Goal: Information Seeking & Learning: Learn about a topic

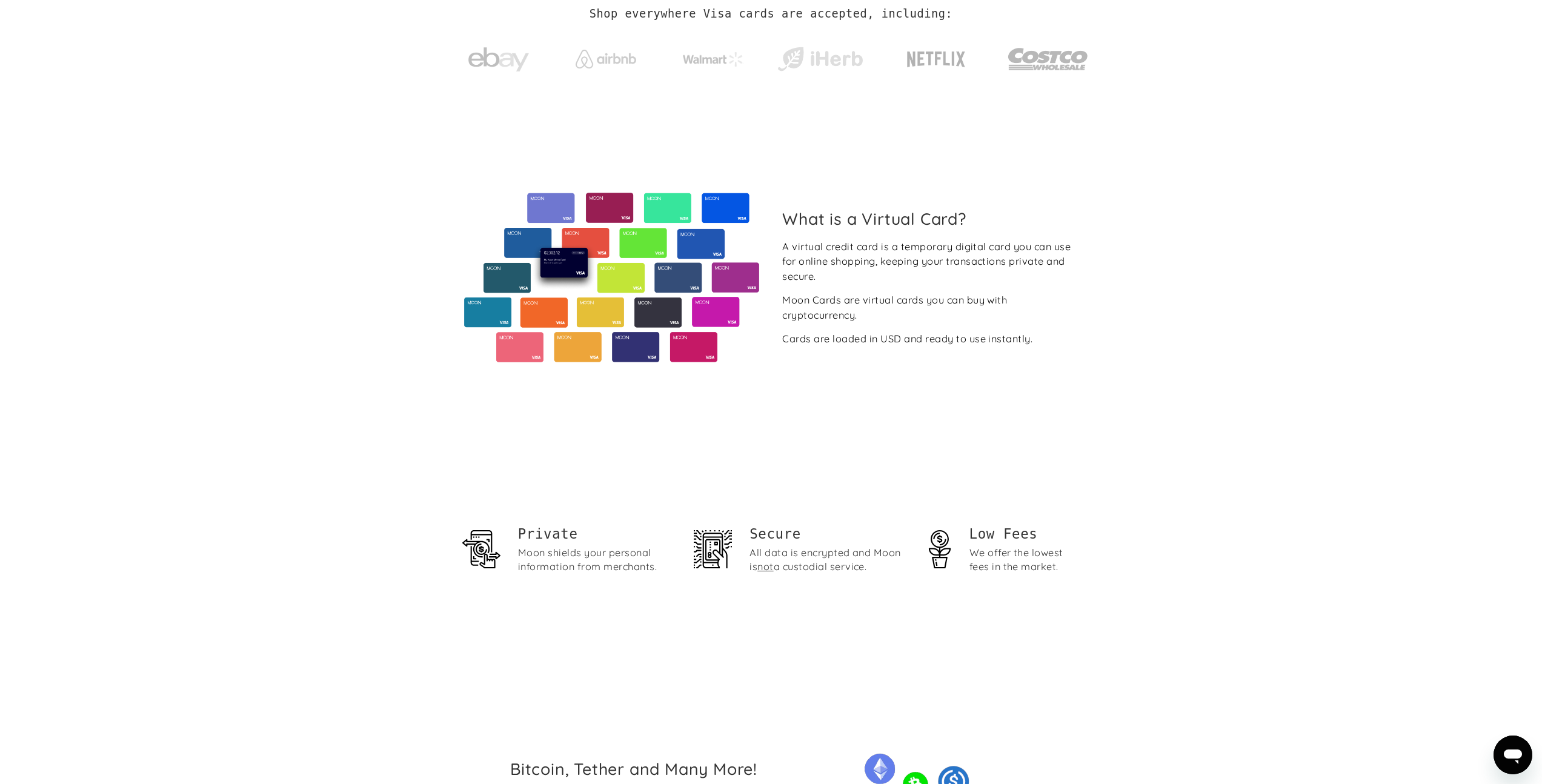
scroll to position [342, 0]
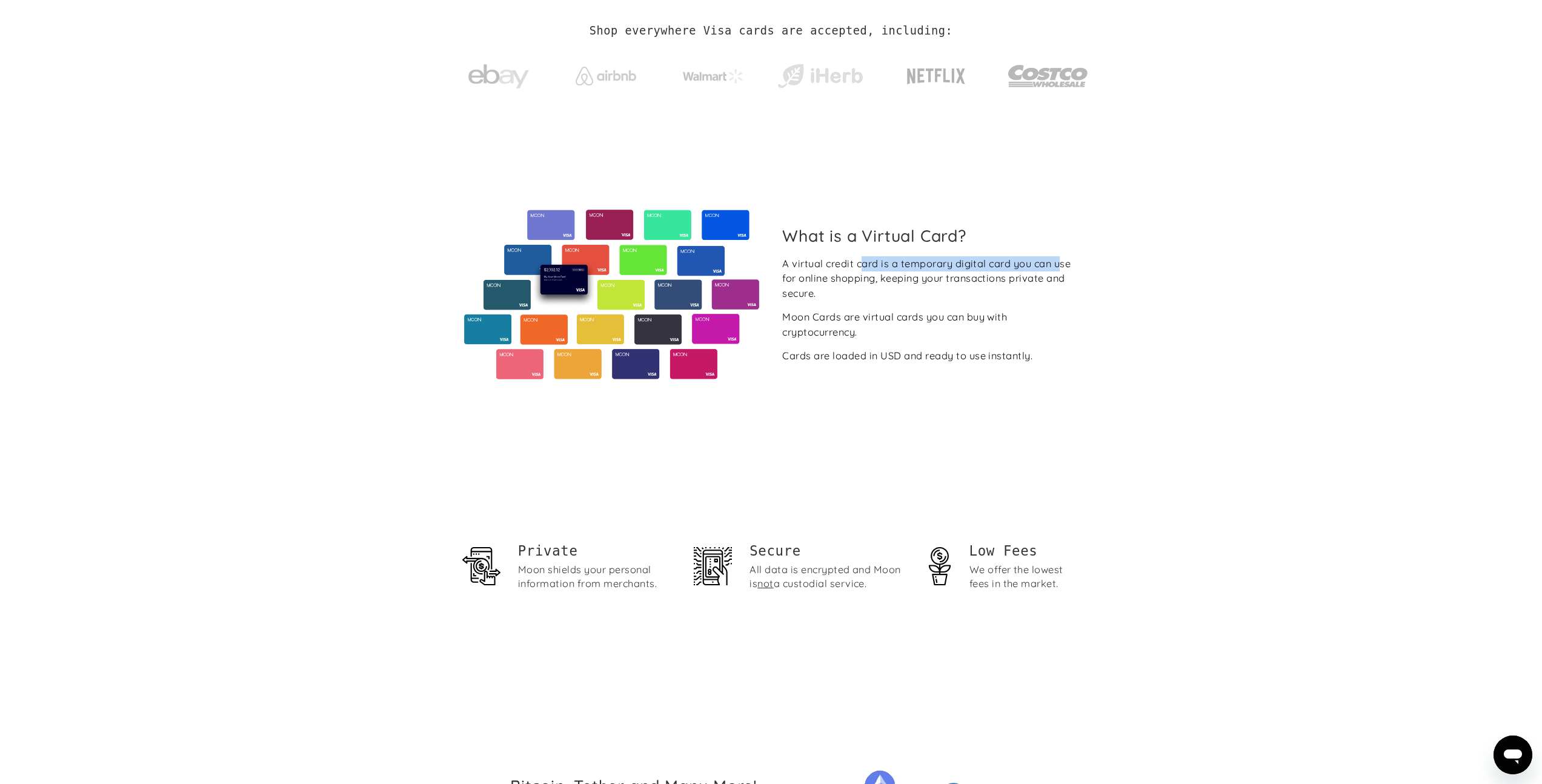
drag, startPoint x: 928, startPoint y: 260, endPoint x: 1063, endPoint y: 260, distance: 135.0
click at [1063, 260] on div "A virtual credit card is a temporary digital card you can use for online shoppi…" at bounding box center [930, 278] width 296 height 45
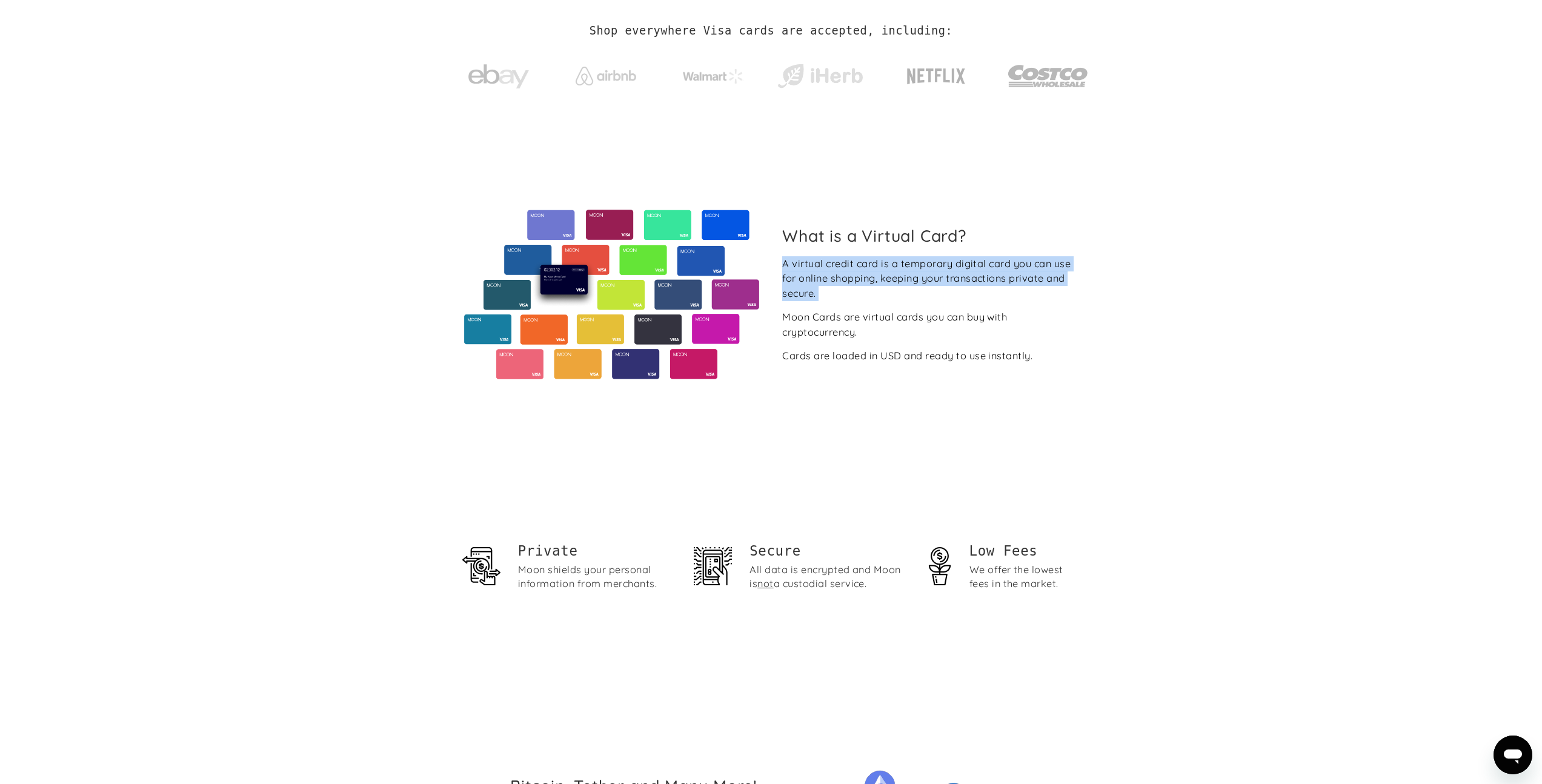
click at [829, 269] on div "A virtual credit card is a temporary digital card you can use for online shoppi…" at bounding box center [930, 278] width 296 height 45
click at [887, 277] on div "A virtual credit card is a temporary digital card you can use for online shoppi…" at bounding box center [930, 278] width 296 height 45
click at [963, 280] on div "A virtual credit card is a temporary digital card you can use for online shoppi…" at bounding box center [930, 278] width 296 height 45
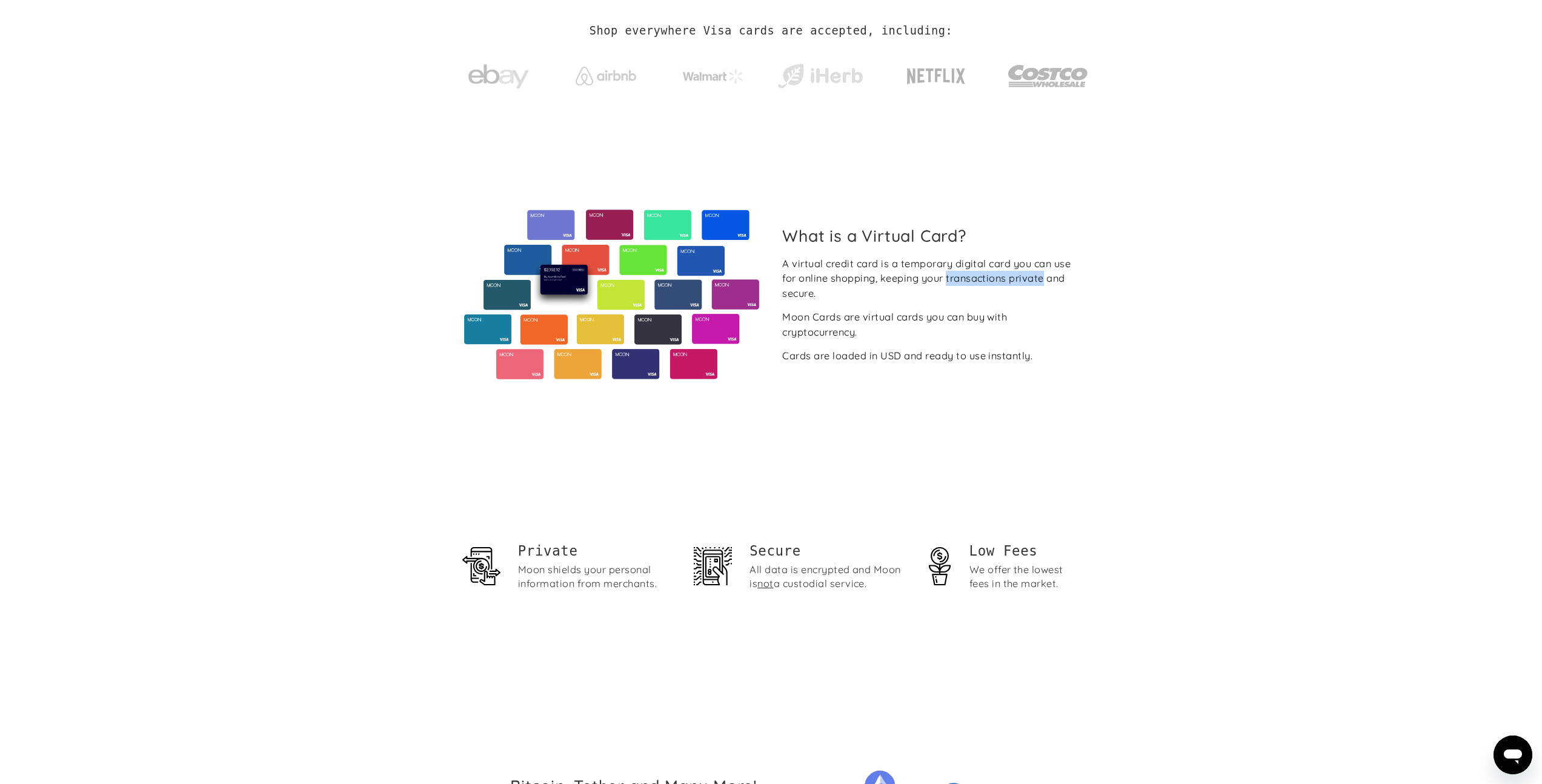
drag, startPoint x: 963, startPoint y: 280, endPoint x: 1021, endPoint y: 279, distance: 58.0
click at [1021, 279] on div "A virtual credit card is a temporary digital card you can use for online shoppi…" at bounding box center [930, 278] width 296 height 45
drag, startPoint x: 838, startPoint y: 287, endPoint x: 777, endPoint y: 262, distance: 65.9
click at [777, 262] on div "What is a Virtual Card? A virtual credit card is a temporary digital card you c…" at bounding box center [930, 295] width 315 height 138
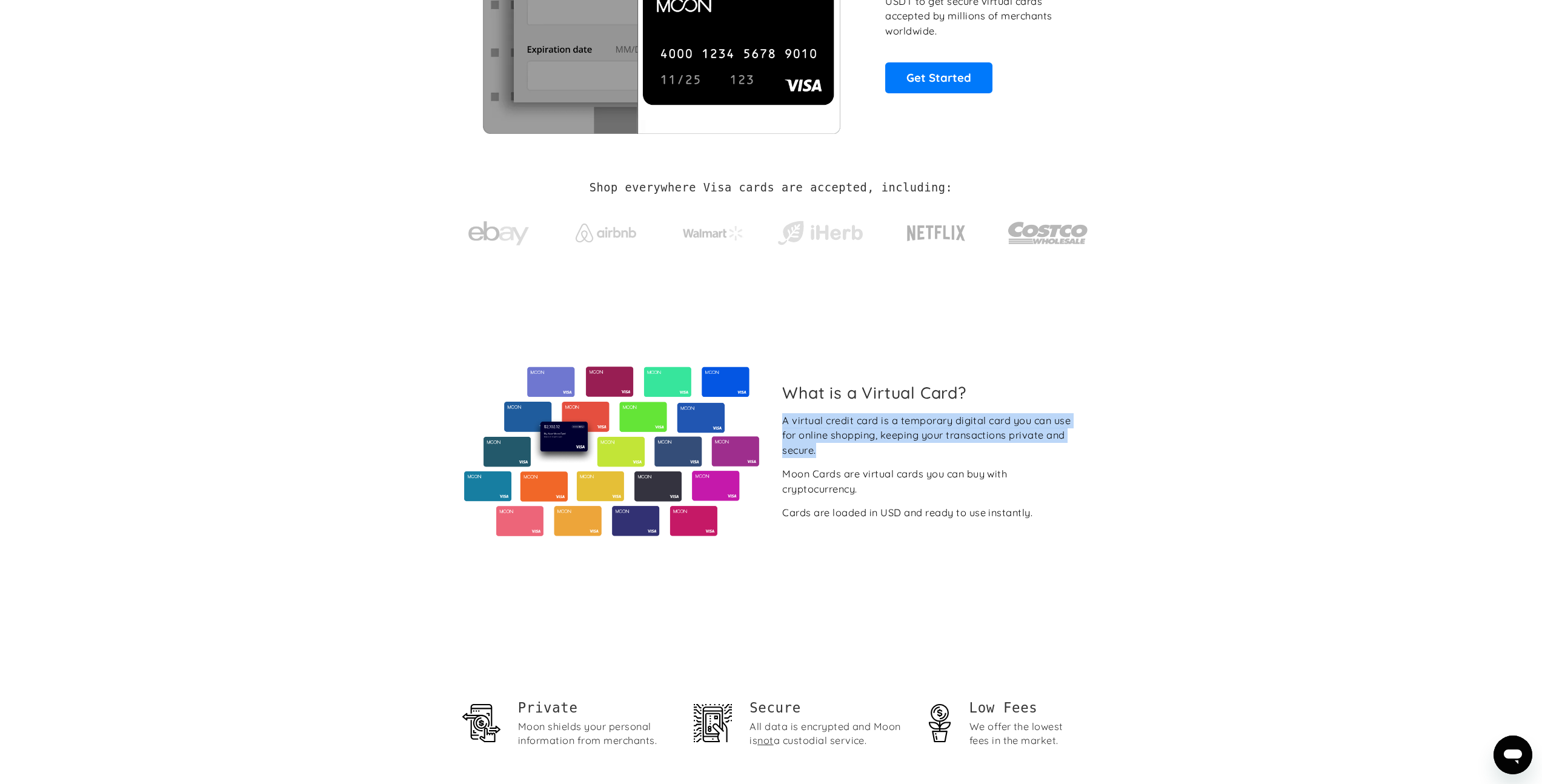
scroll to position [165, 0]
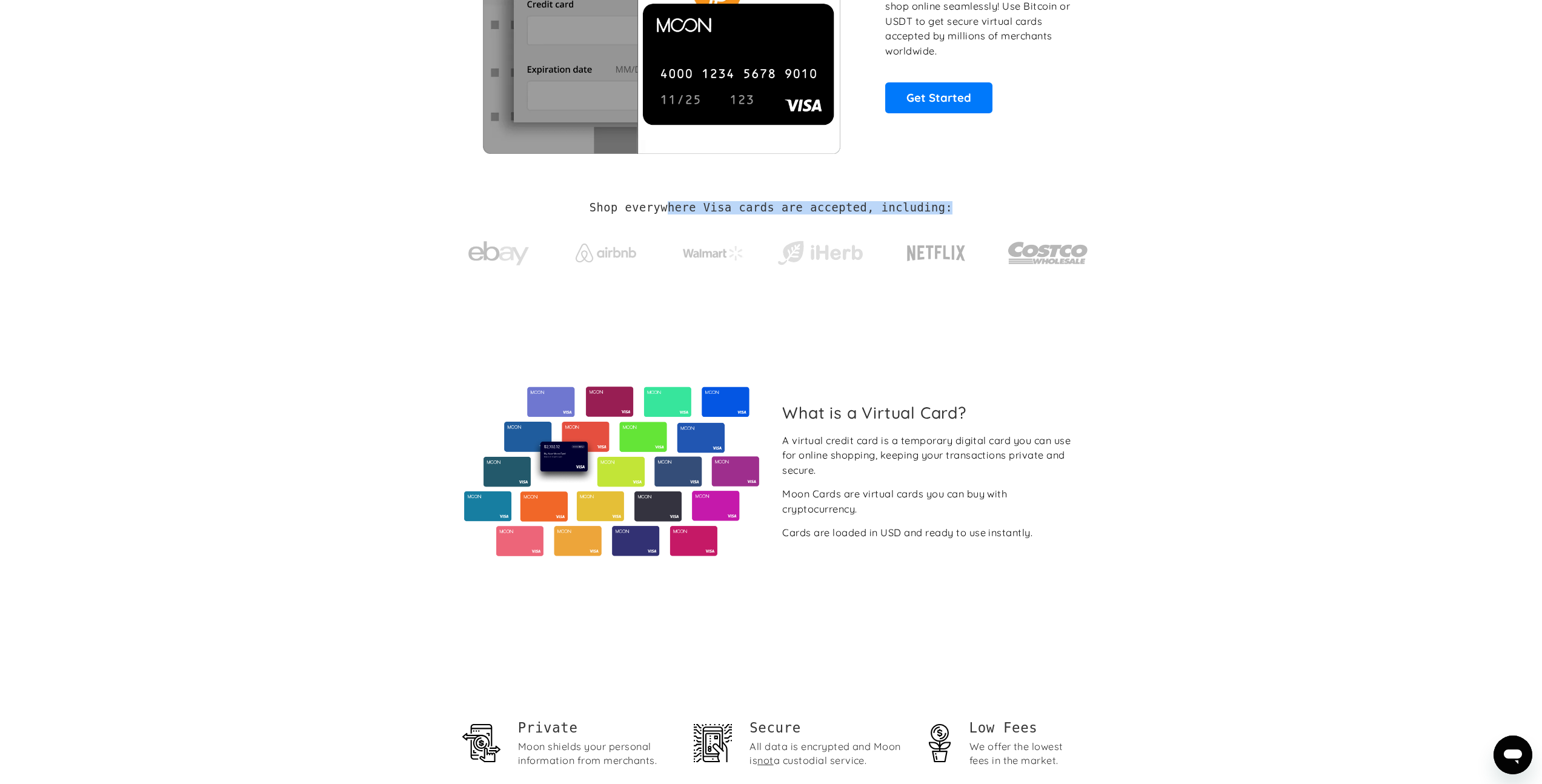
drag, startPoint x: 669, startPoint y: 209, endPoint x: 954, endPoint y: 212, distance: 285.0
click at [954, 212] on div "Shop everywhere Visa cards are accepted, including:" at bounding box center [771, 241] width 635 height 81
click at [682, 211] on h2 "Shop everywhere Visa cards are accepted, including:" at bounding box center [771, 208] width 363 height 13
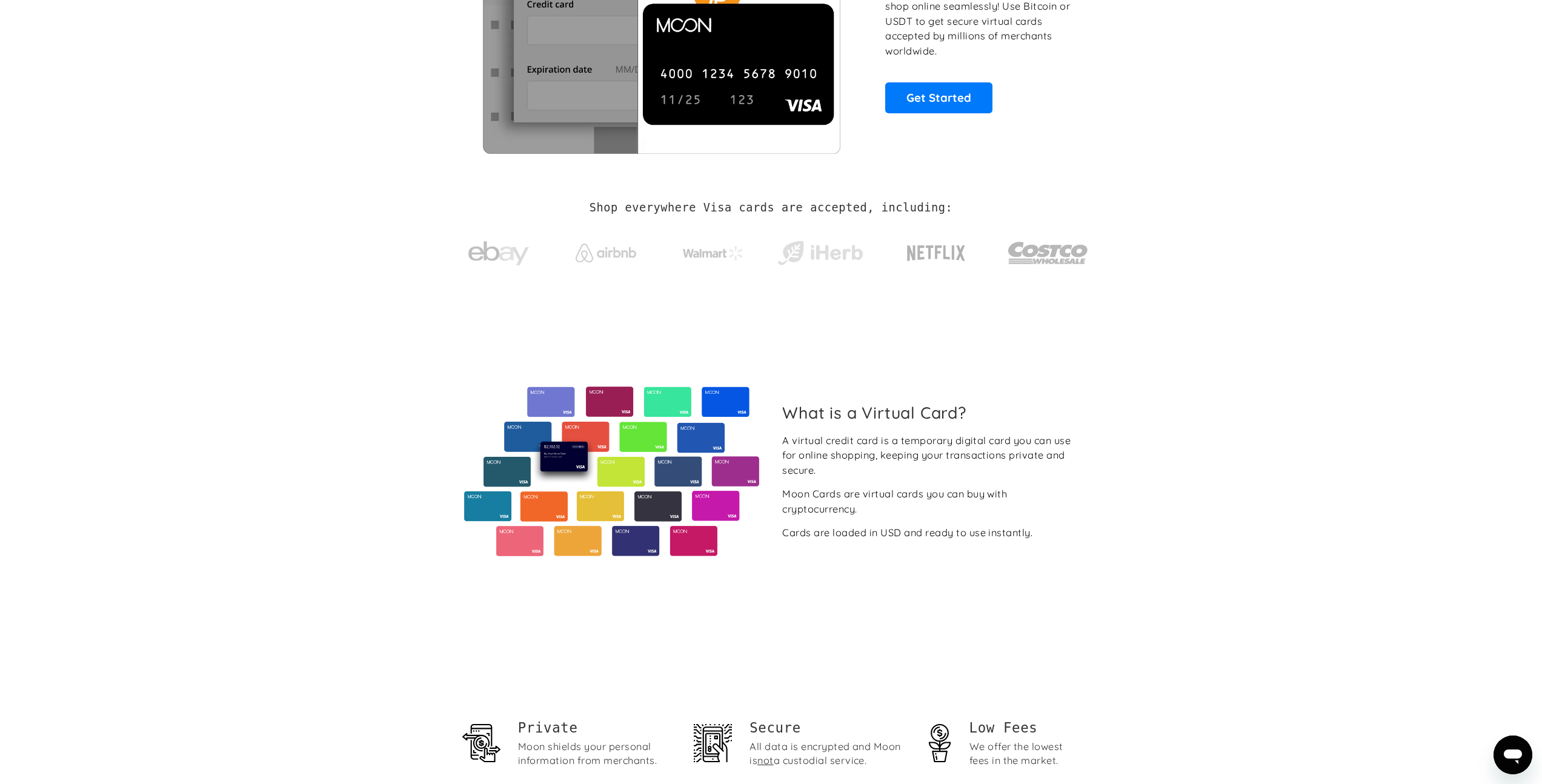
click at [751, 207] on h2 "Shop everywhere Visa cards are accepted, including:" at bounding box center [771, 208] width 363 height 13
click at [831, 211] on h2 "Shop everywhere Visa cards are accepted, including:" at bounding box center [771, 208] width 363 height 13
click at [902, 207] on h2 "Shop everywhere Visa cards are accepted, including:" at bounding box center [771, 208] width 363 height 13
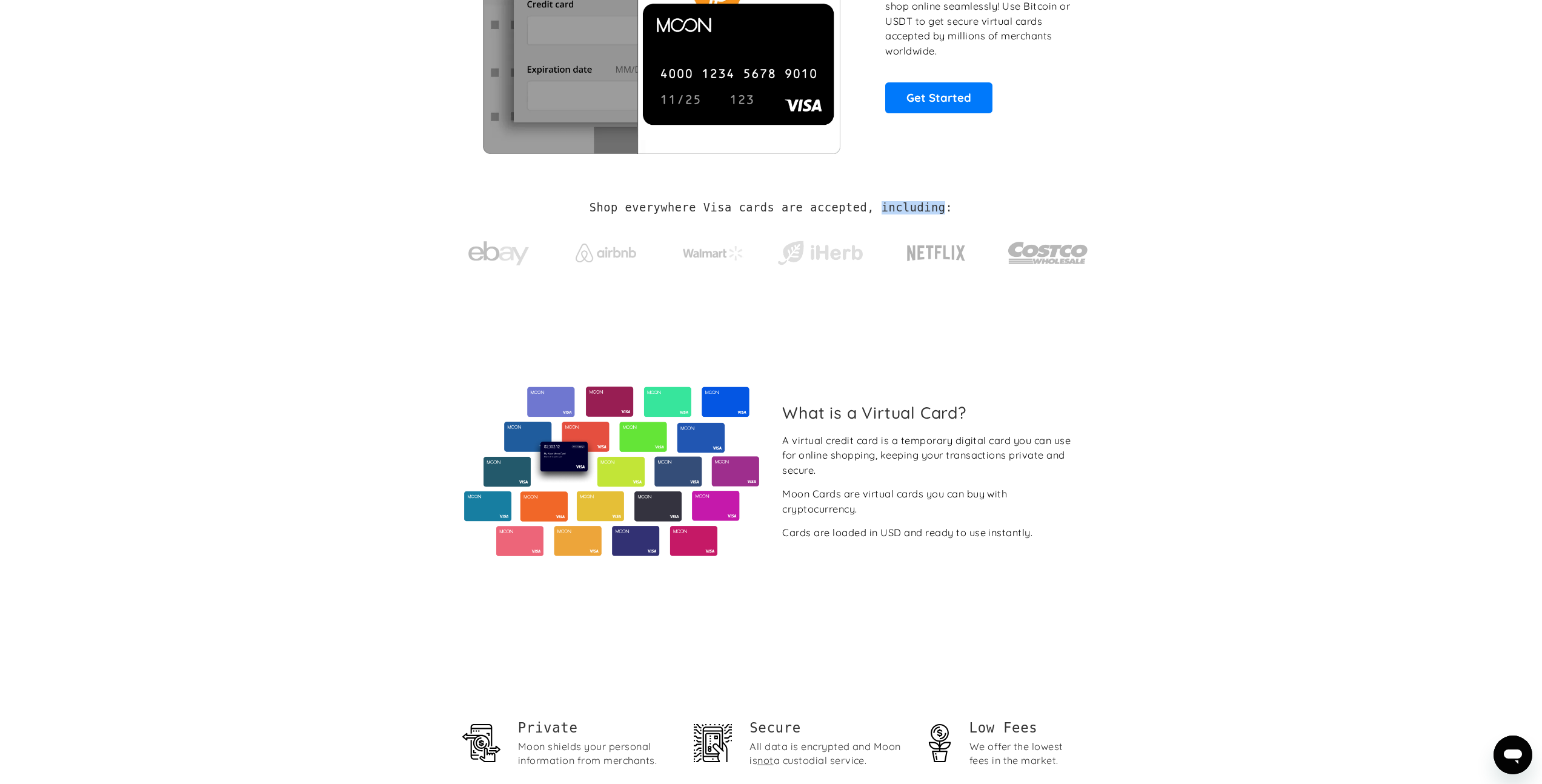
click at [902, 207] on h2 "Shop everywhere Visa cards are accepted, including:" at bounding box center [771, 208] width 363 height 13
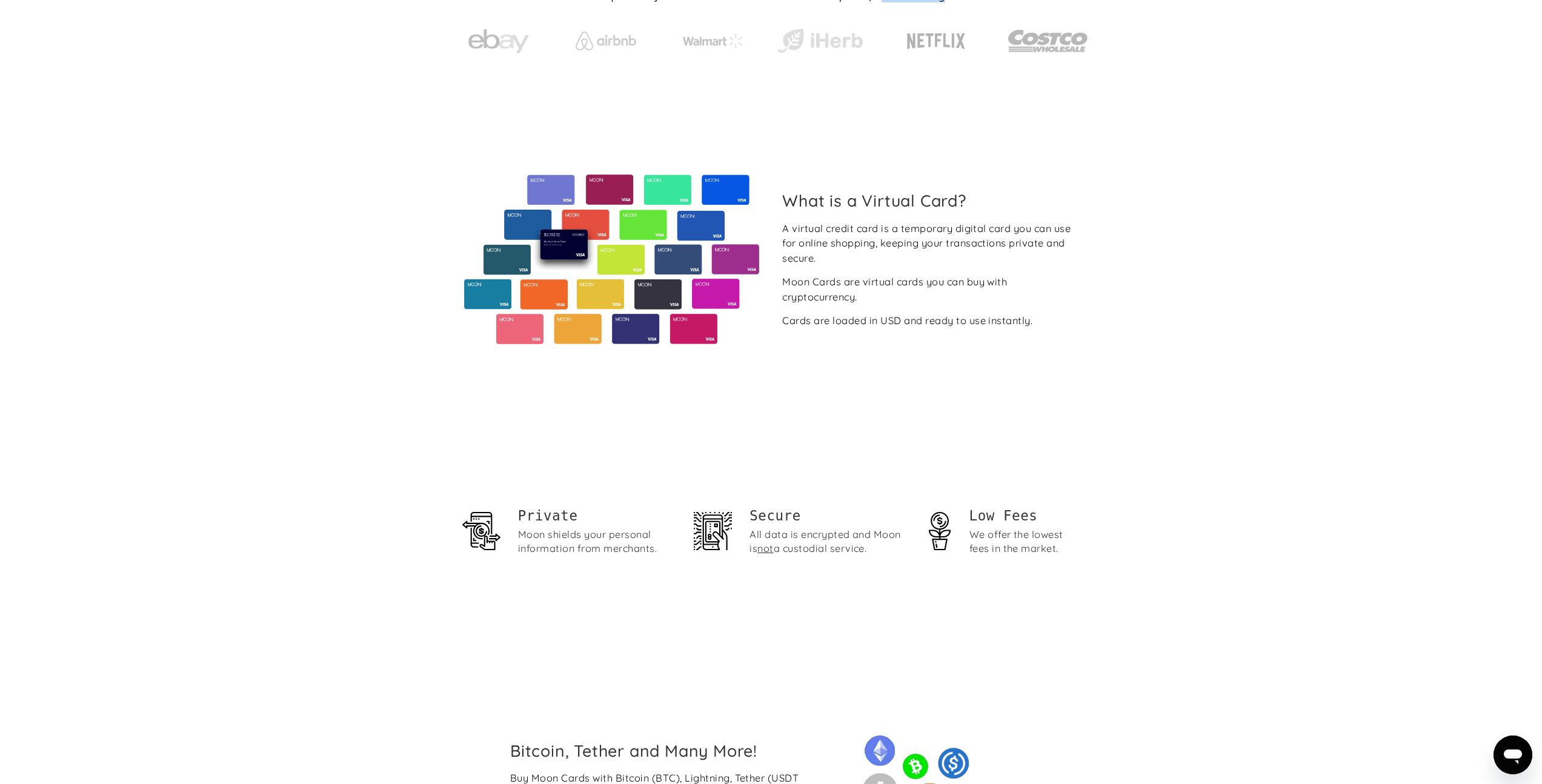
scroll to position [376, 0]
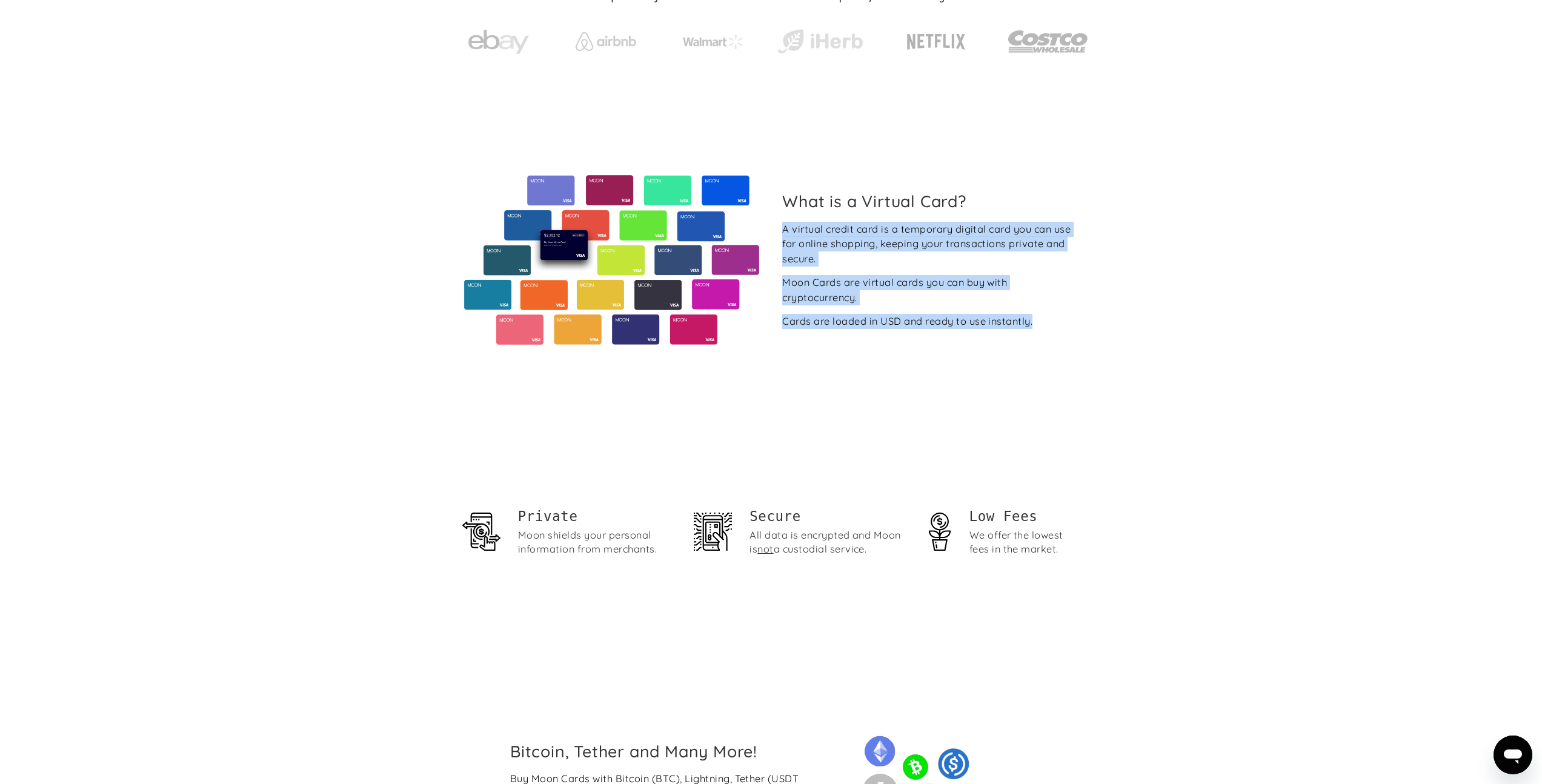
drag, startPoint x: 1058, startPoint y: 350, endPoint x: 778, endPoint y: 220, distance: 308.7
click at [778, 220] on div "What is a Virtual Card? A virtual credit card is a temporary digital card you c…" at bounding box center [771, 260] width 635 height 332
click at [778, 220] on div "What is a Virtual Card? A virtual credit card is a temporary digital card you c…" at bounding box center [930, 260] width 315 height 138
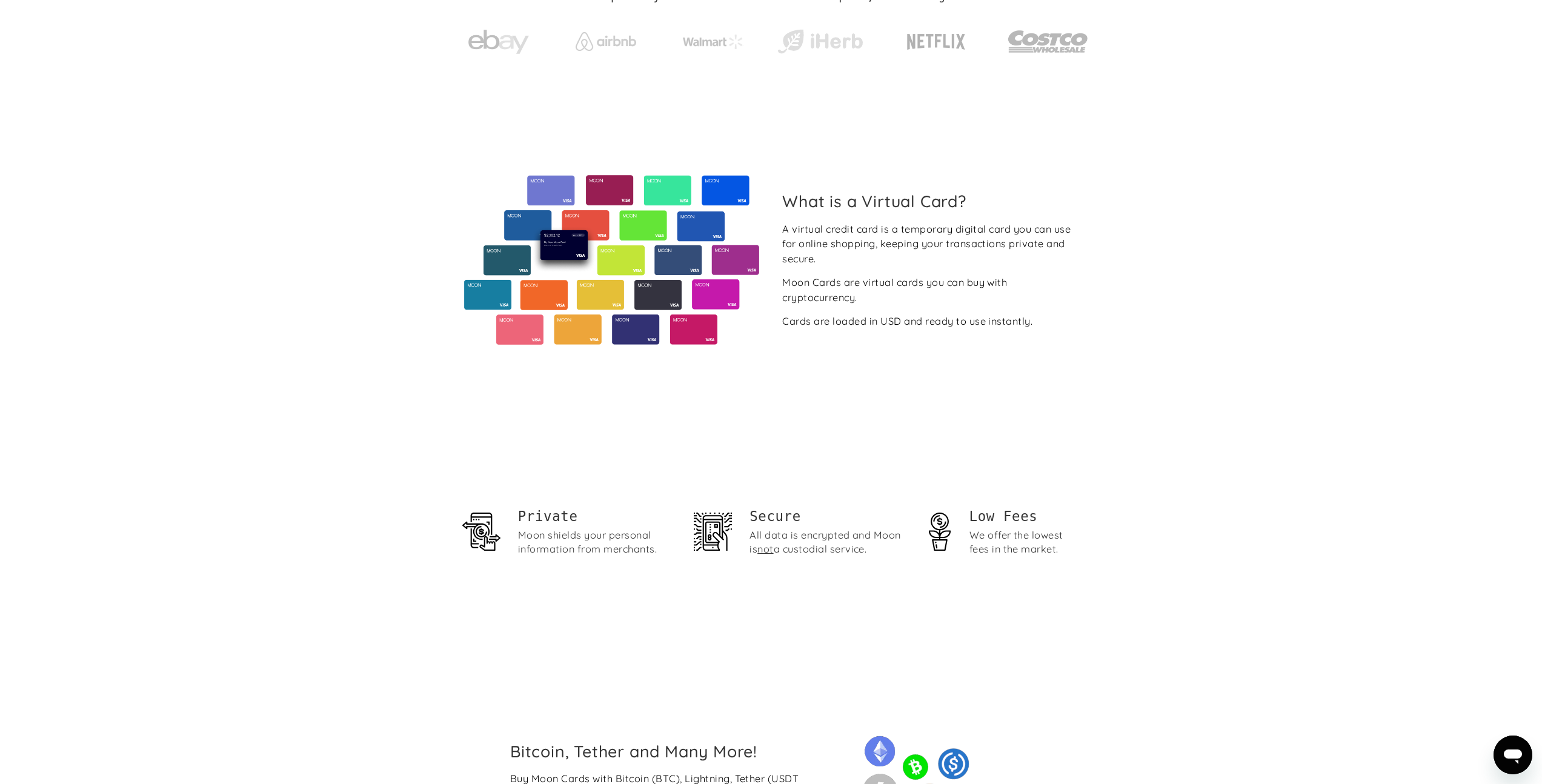
click at [876, 320] on div "Cards are loaded in USD and ready to use instantly." at bounding box center [907, 321] width 250 height 15
click at [826, 313] on div "Cards are loaded in USD and ready to use instantly." at bounding box center [907, 321] width 250 height 15
